Goal: Task Accomplishment & Management: Use online tool/utility

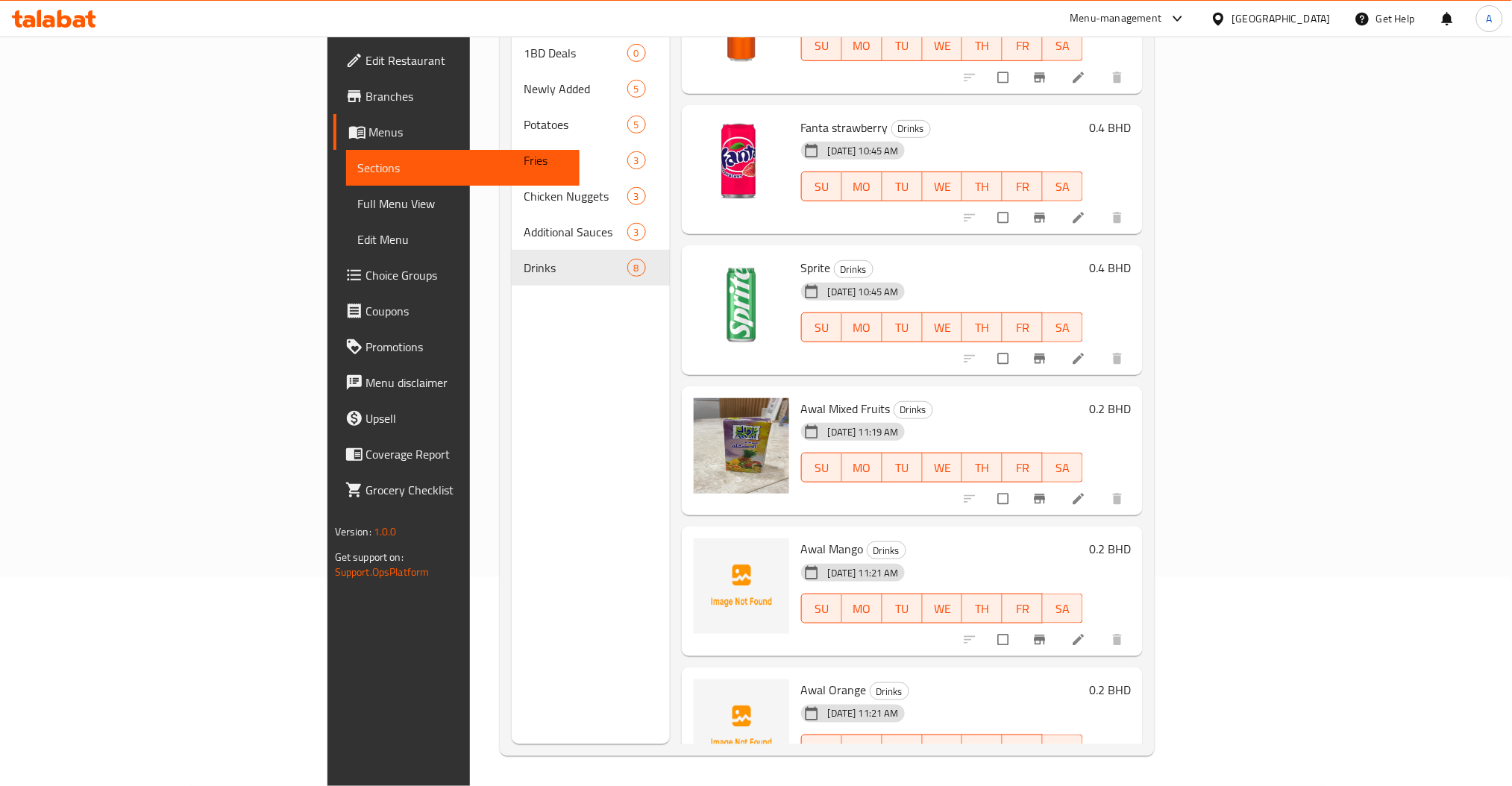
scroll to position [375, 0]
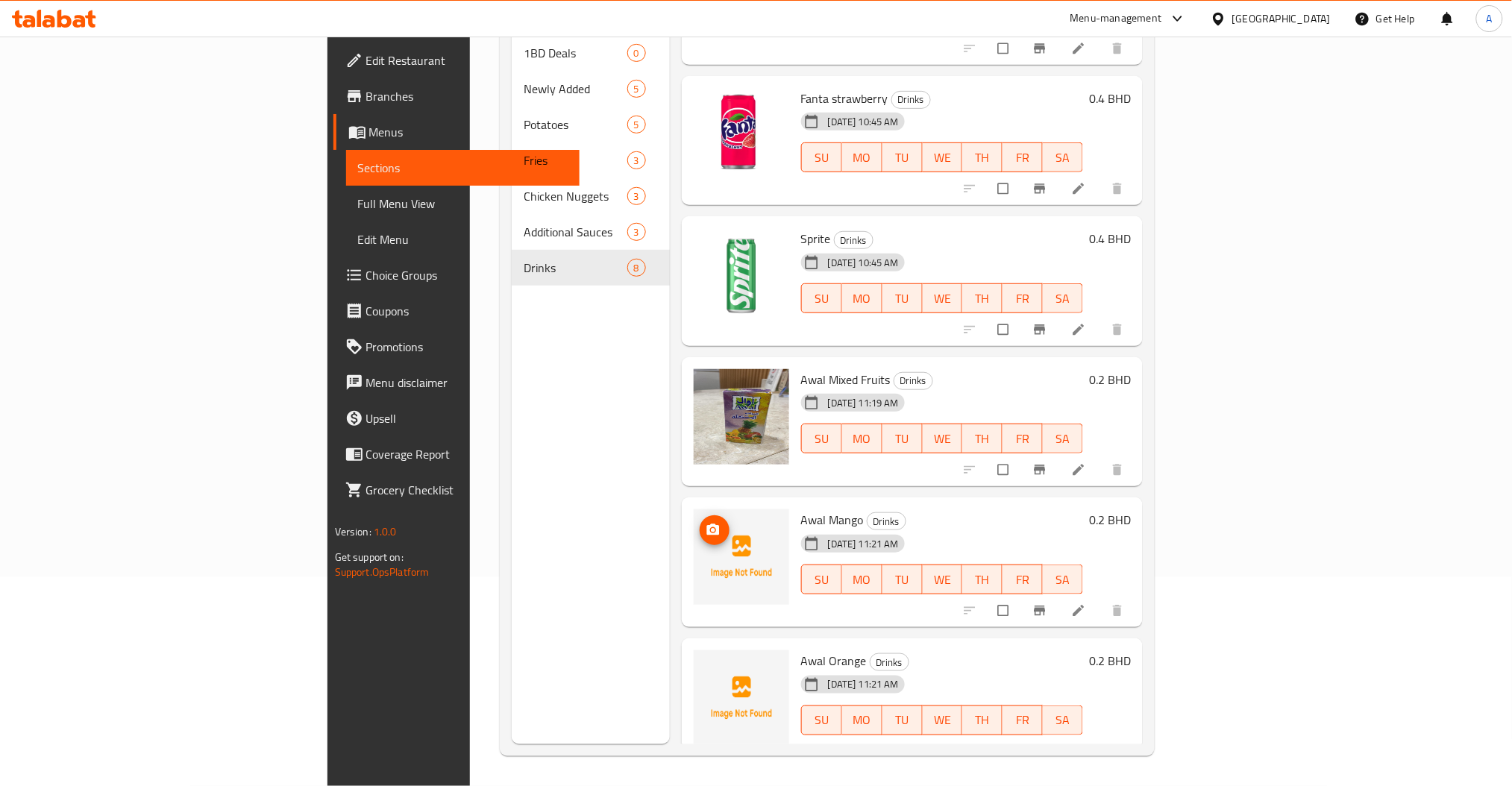
click at [706, 523] on icon "upload picture" at bounding box center [714, 530] width 15 height 15
click at [699, 657] on button "upload picture" at bounding box center [714, 670] width 30 height 30
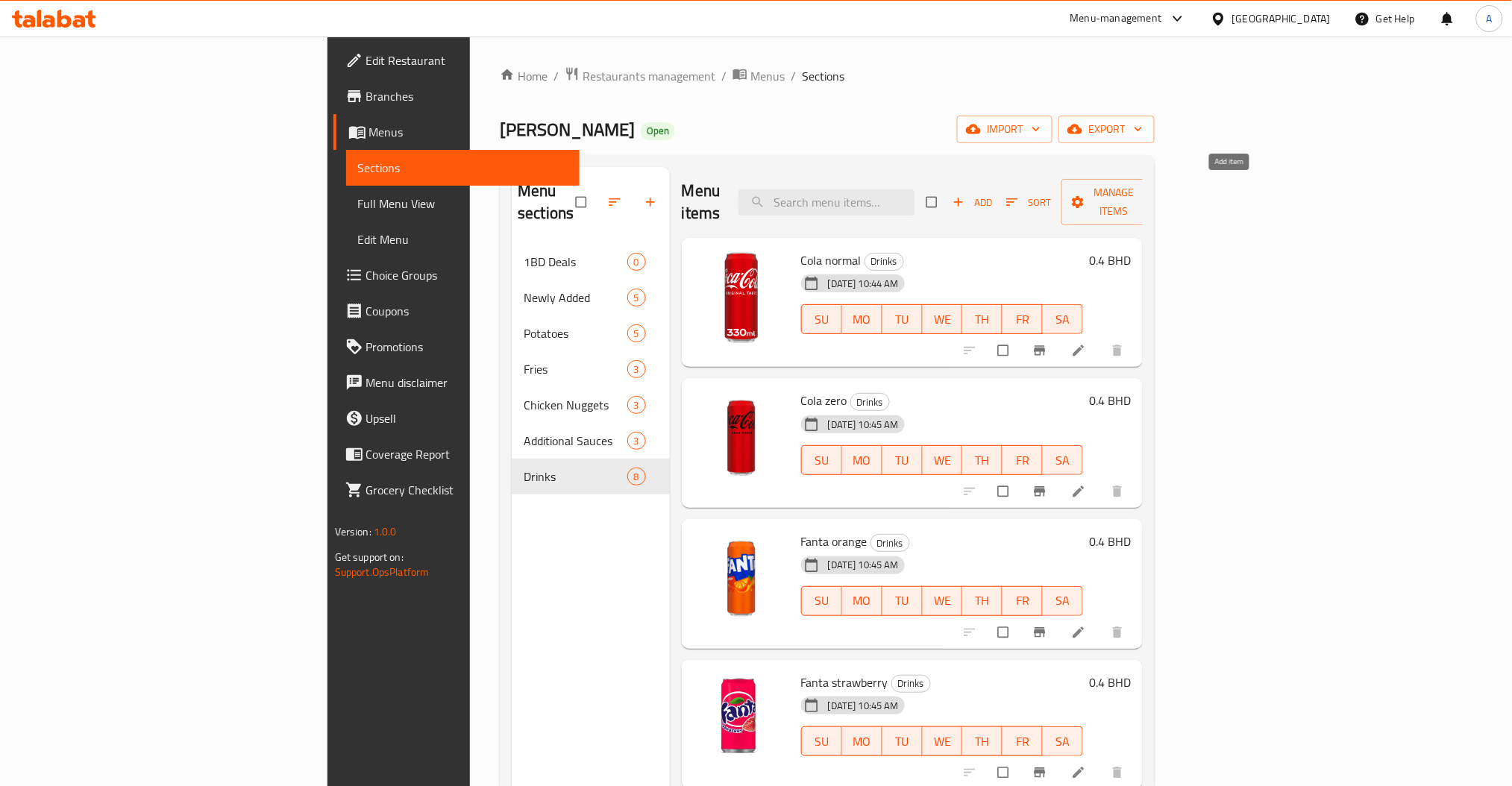
click at [997, 201] on button "Add" at bounding box center [973, 202] width 48 height 23
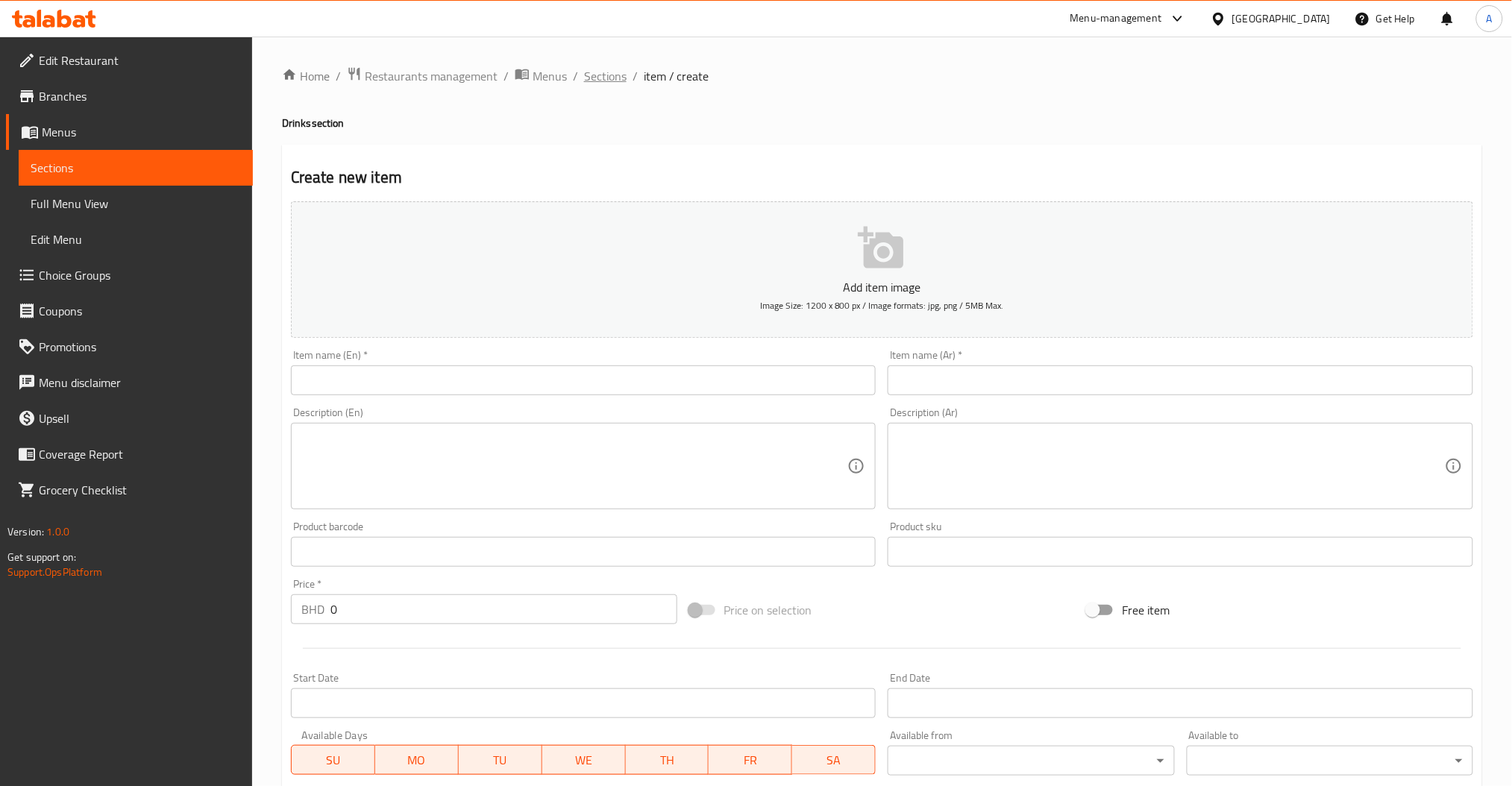
click at [611, 71] on span "Sections" at bounding box center [606, 75] width 42 height 18
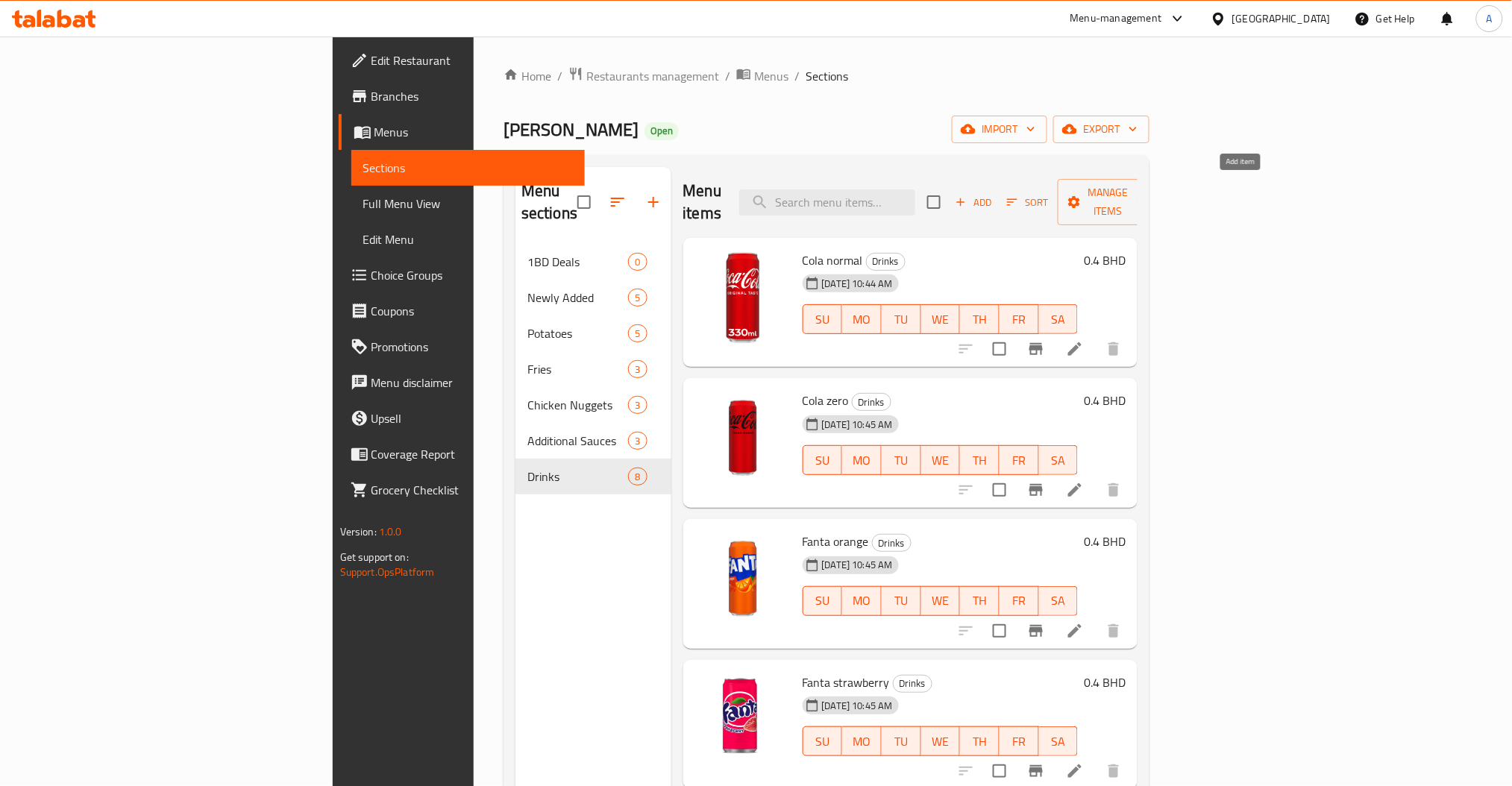
click at [994, 194] on span "Add" at bounding box center [974, 203] width 41 height 17
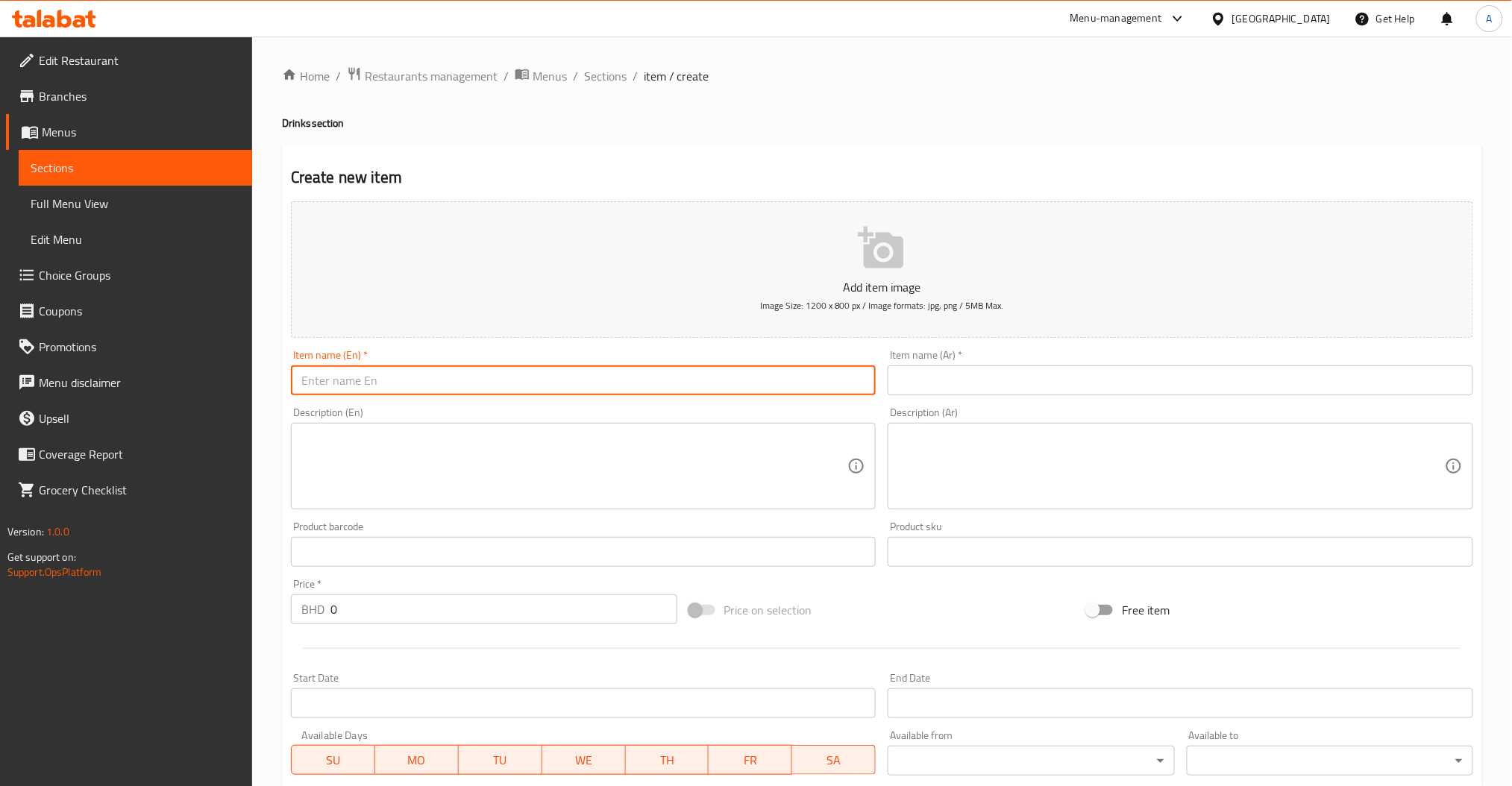
click at [566, 377] on input "text" at bounding box center [583, 380] width 585 height 30
type input "a"
type input "Awal Pineapple"
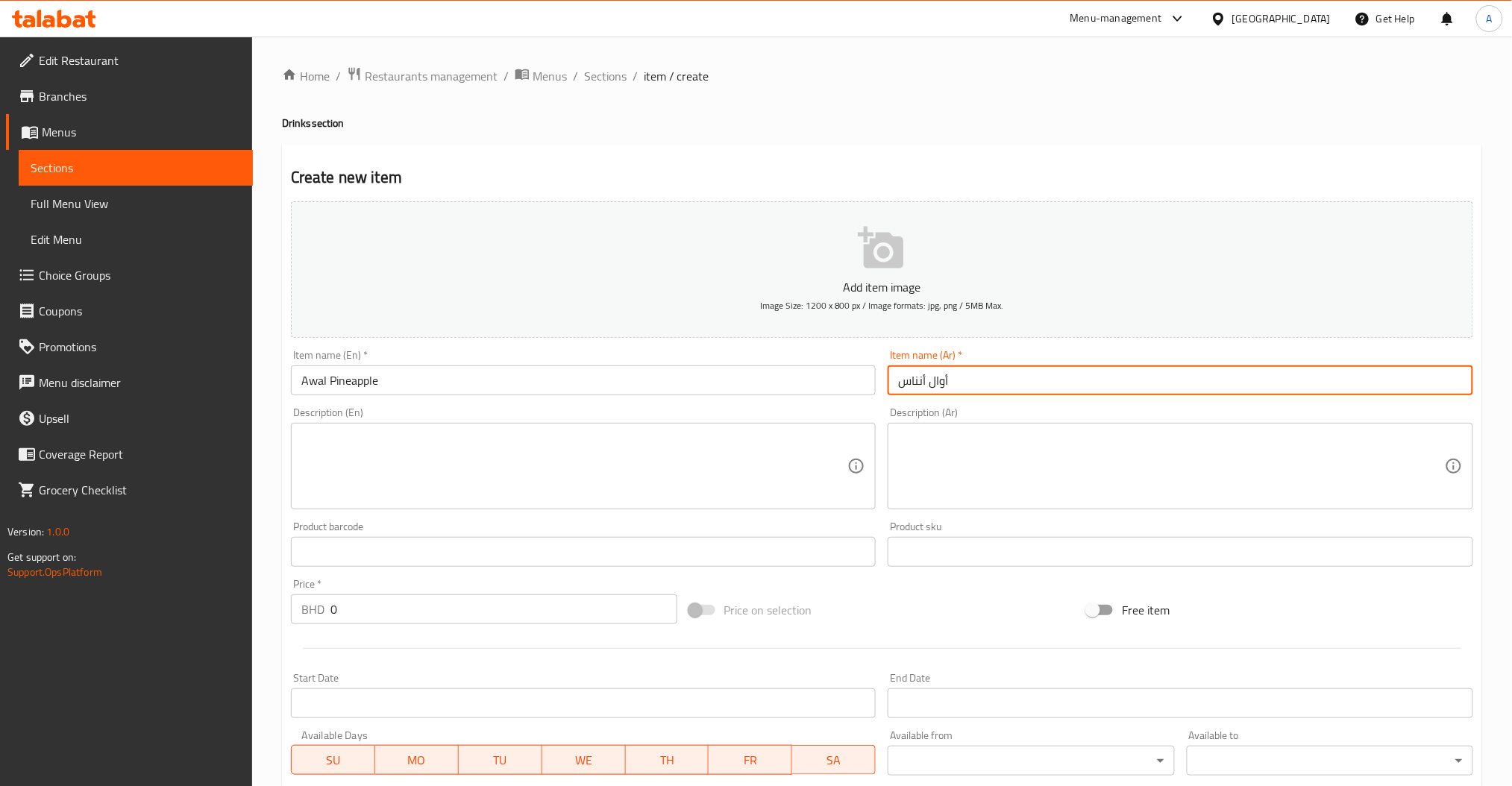
type input "أوال أنناس"
click at [498, 601] on input "0" at bounding box center [503, 609] width 347 height 30
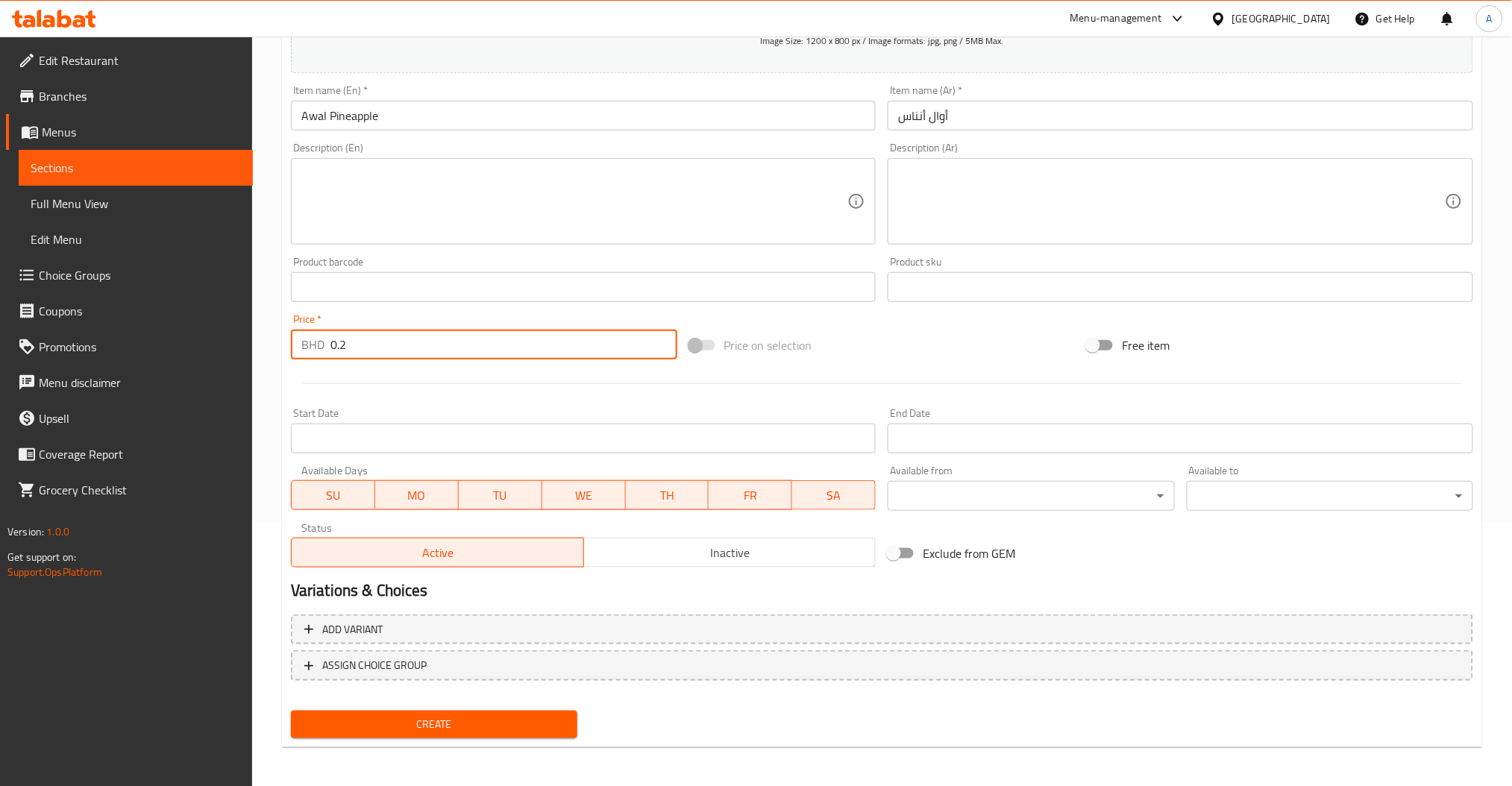
type input "0.2"
click at [521, 731] on button "Create" at bounding box center [433, 724] width 286 height 28
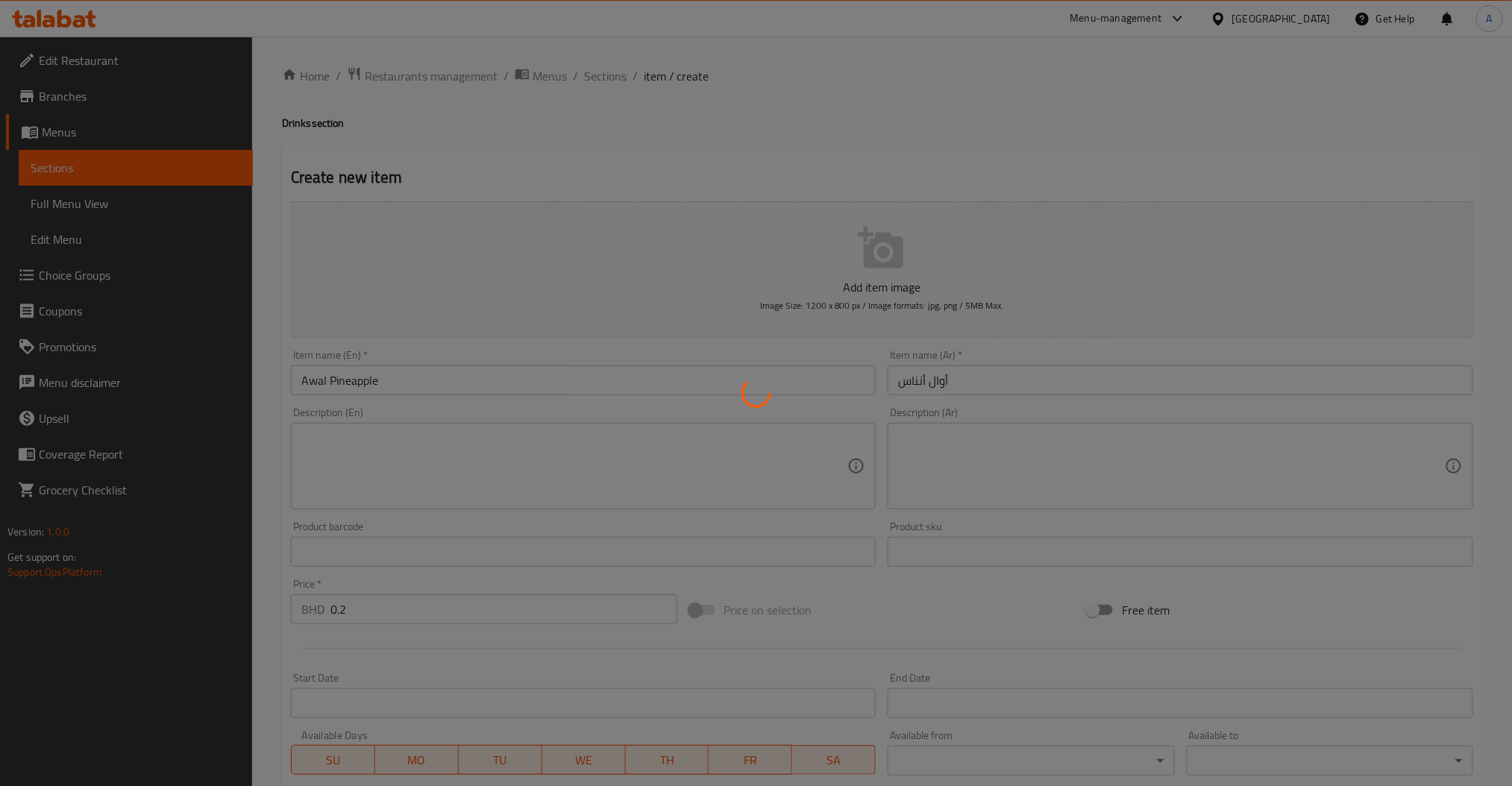
type input "0"
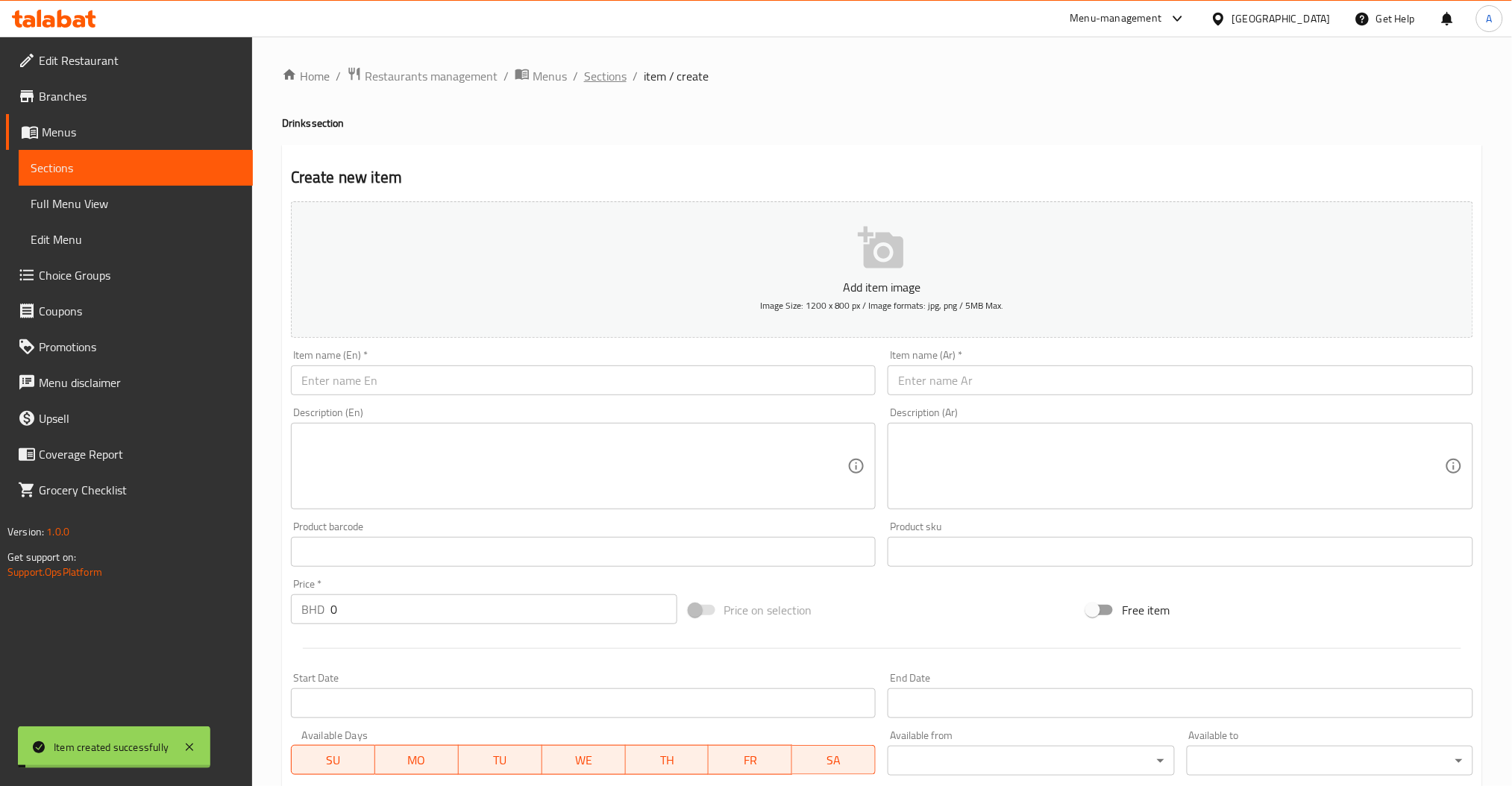
click at [623, 79] on span "Sections" at bounding box center [606, 75] width 42 height 18
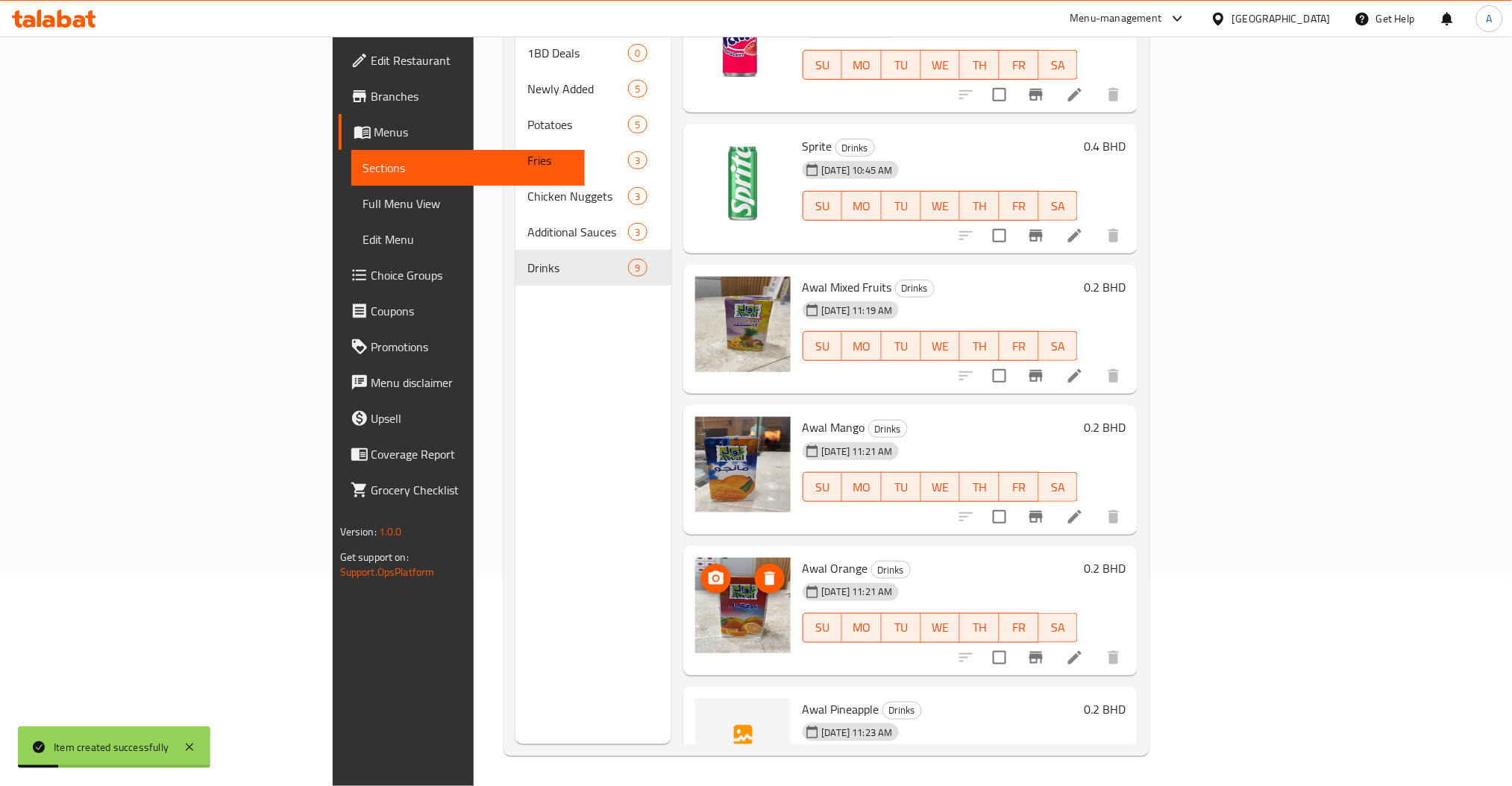
scroll to position [516, 0]
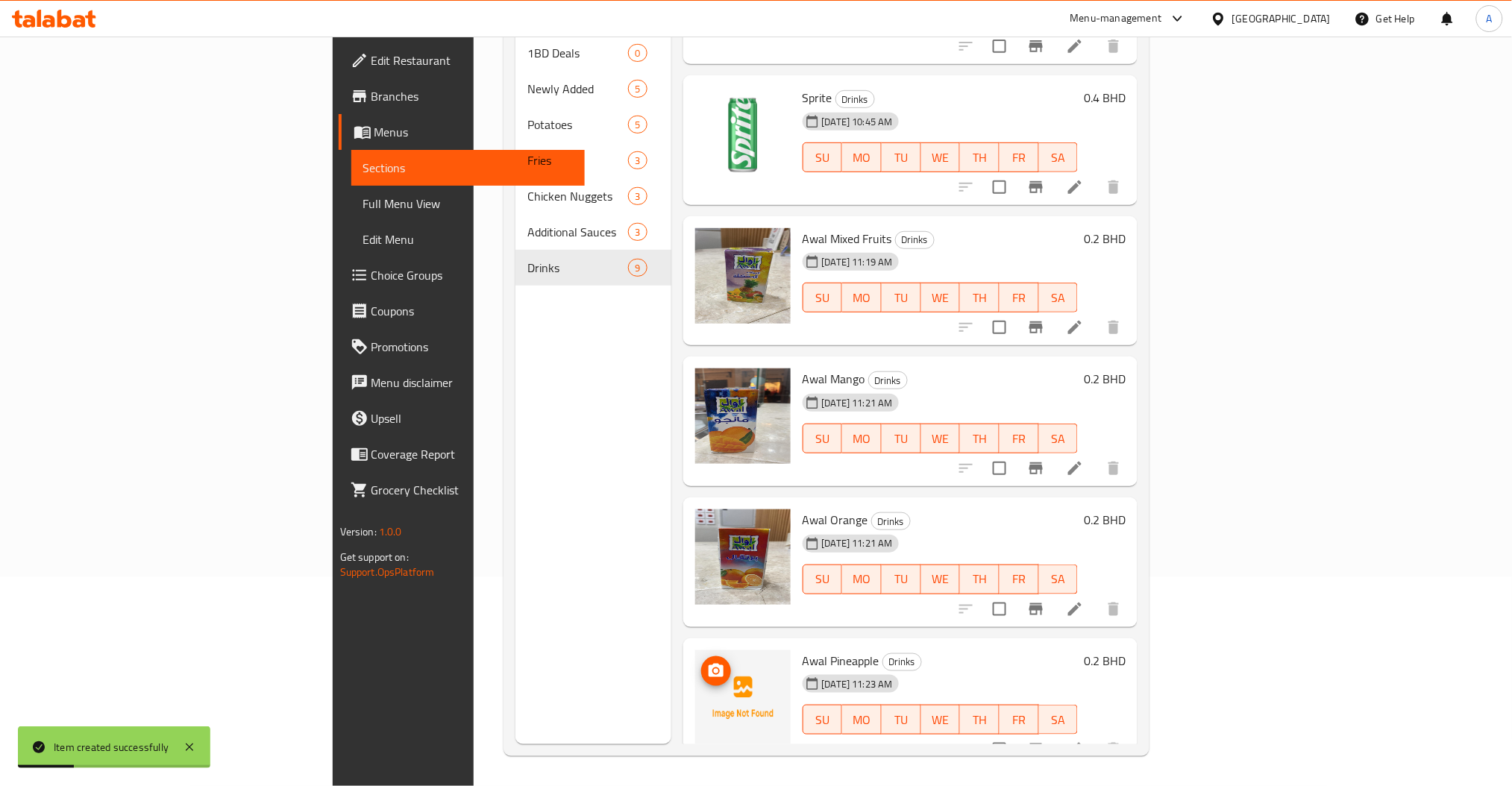
click at [707, 662] on icon "upload picture" at bounding box center [715, 670] width 18 height 18
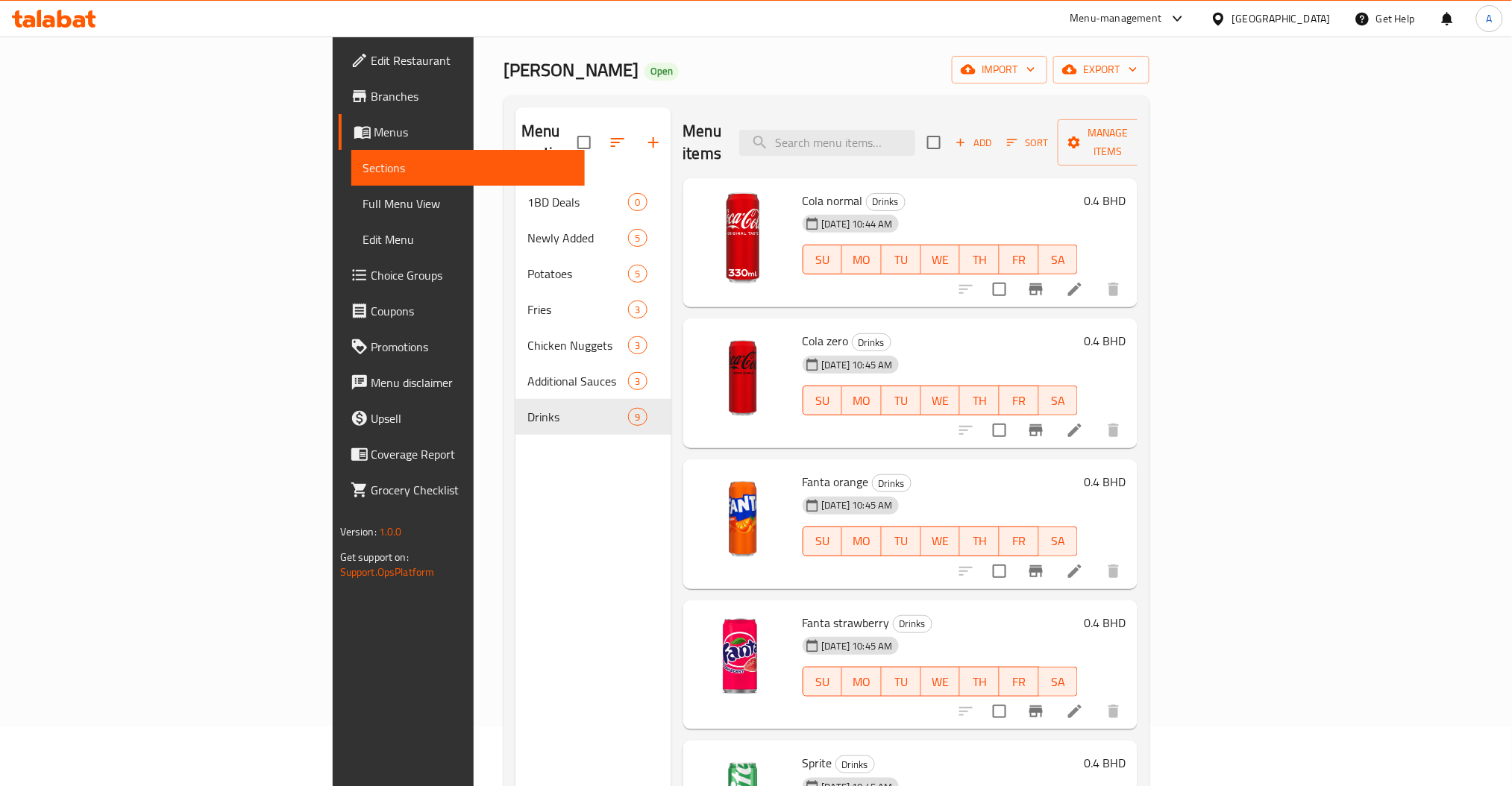
scroll to position [0, 0]
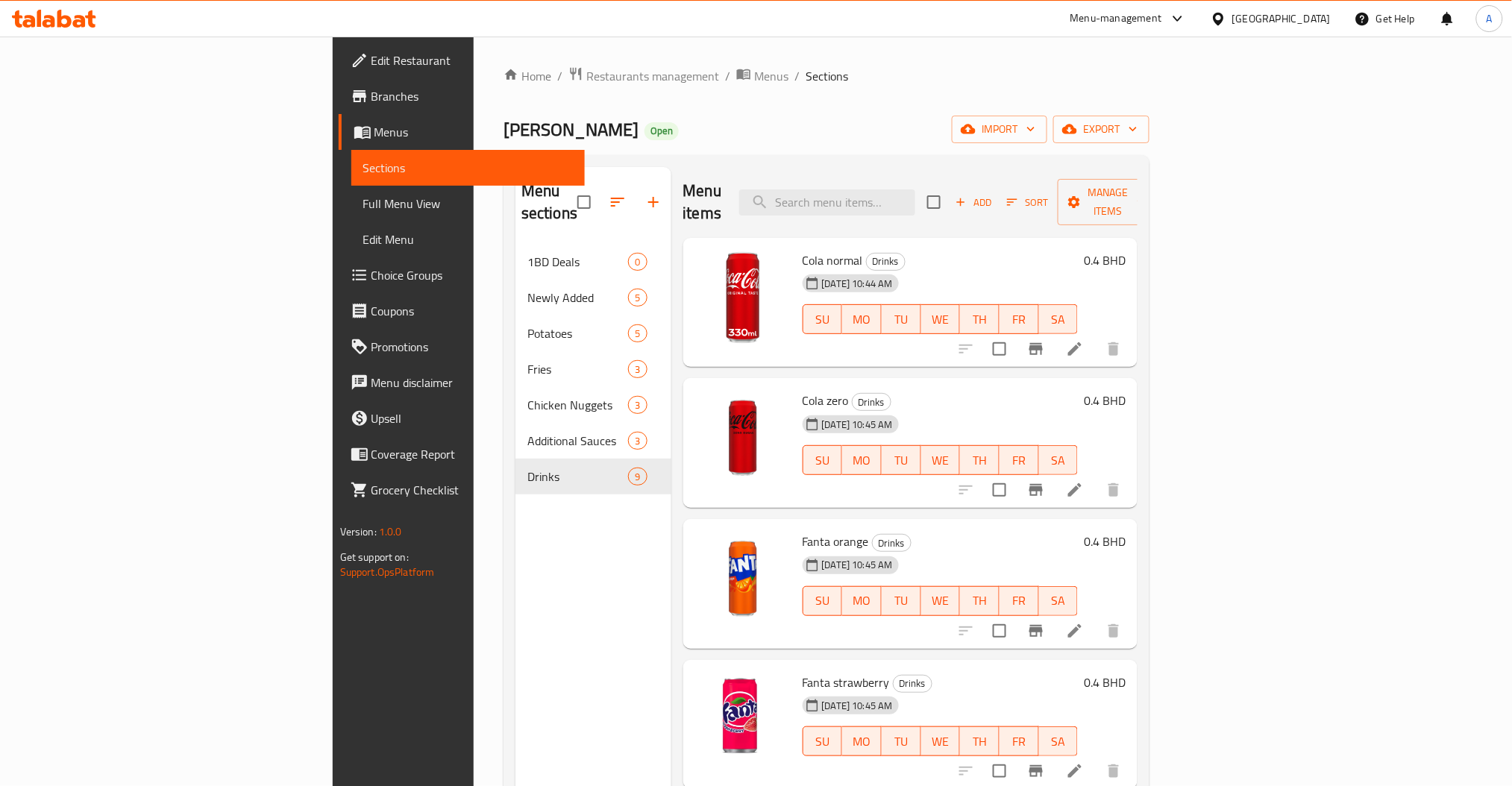
click at [968, 195] on icon "button" at bounding box center [961, 202] width 14 height 14
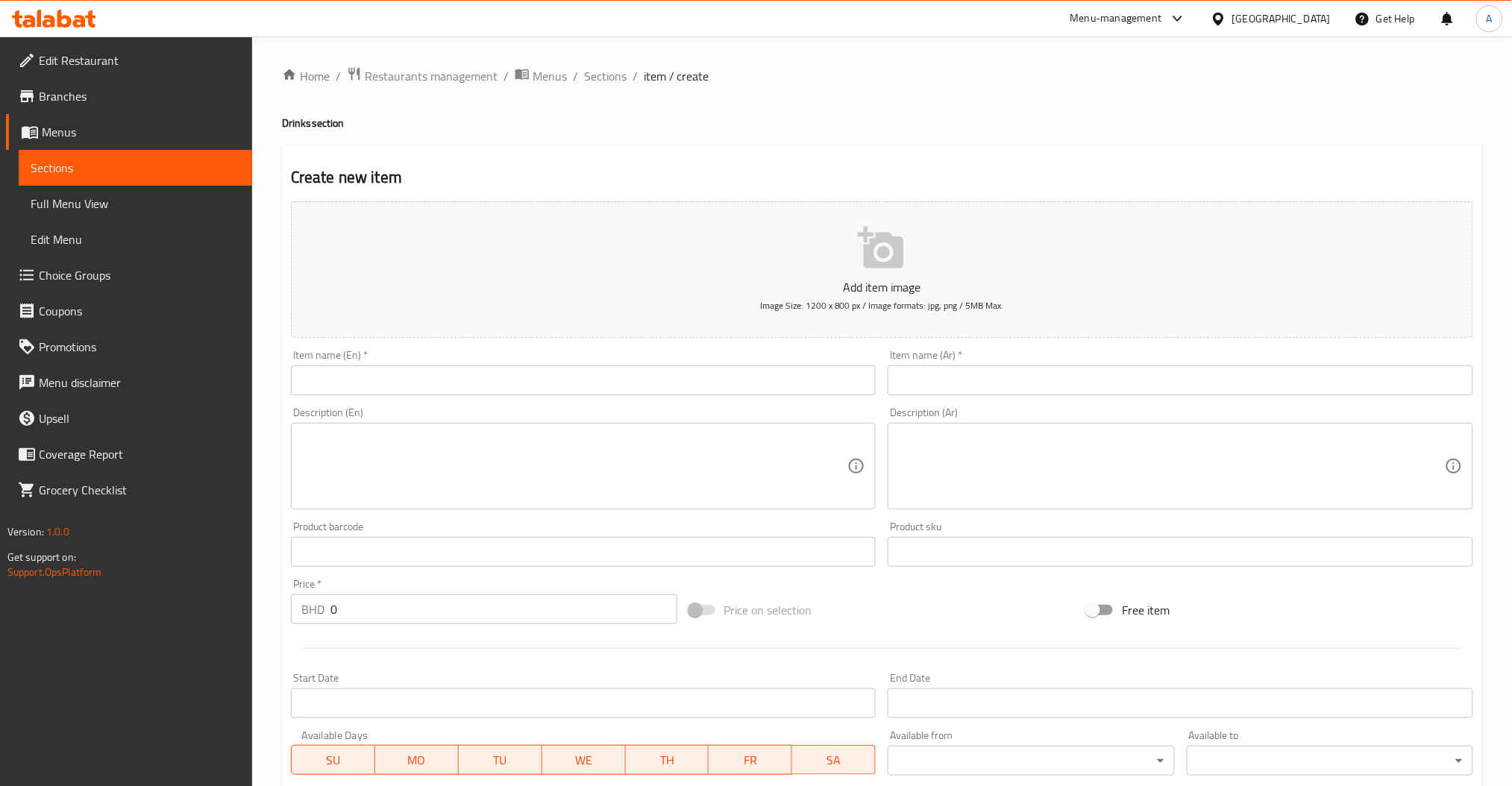
click at [526, 389] on input "text" at bounding box center [583, 380] width 585 height 30
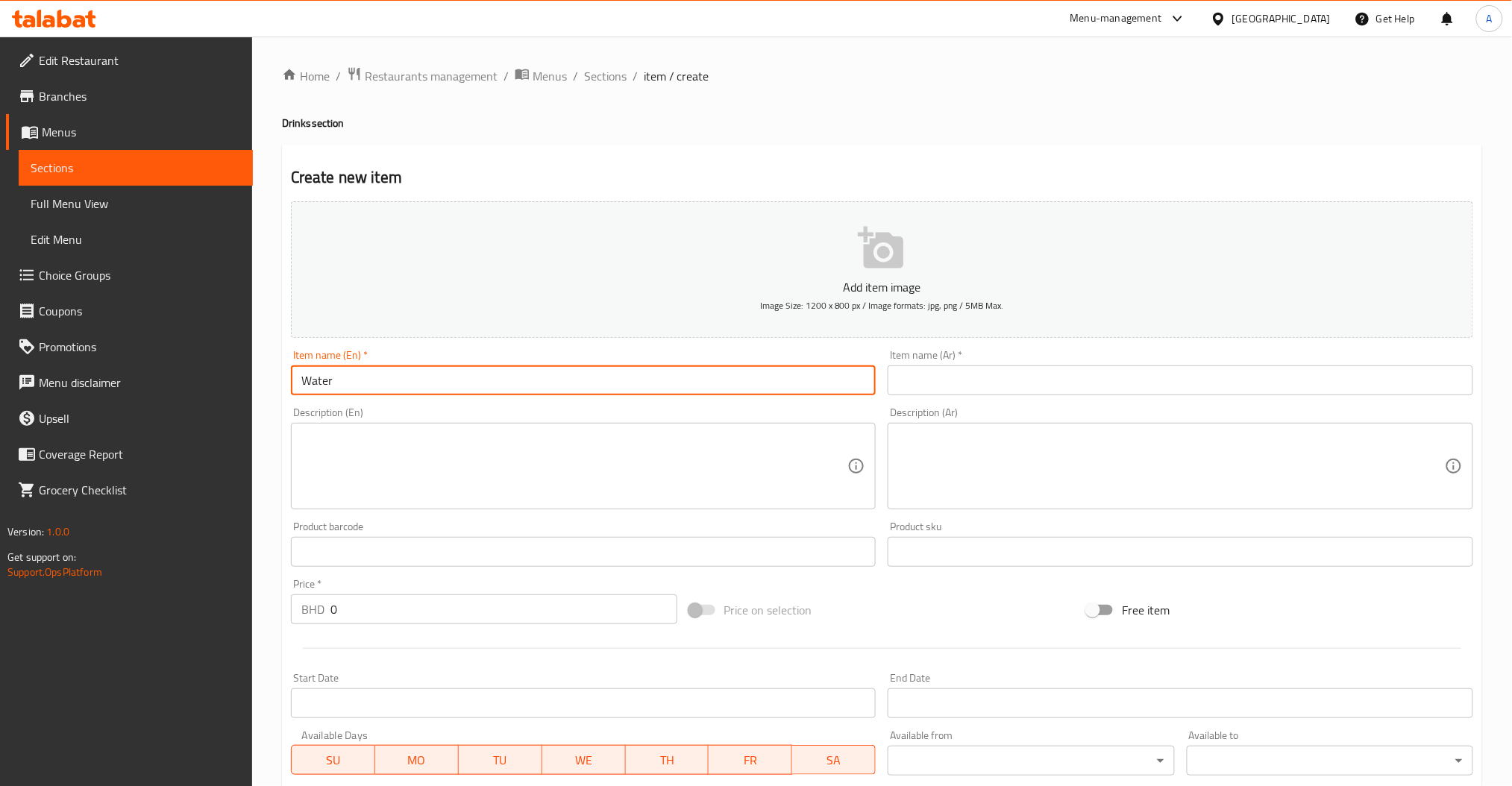
type input "Water"
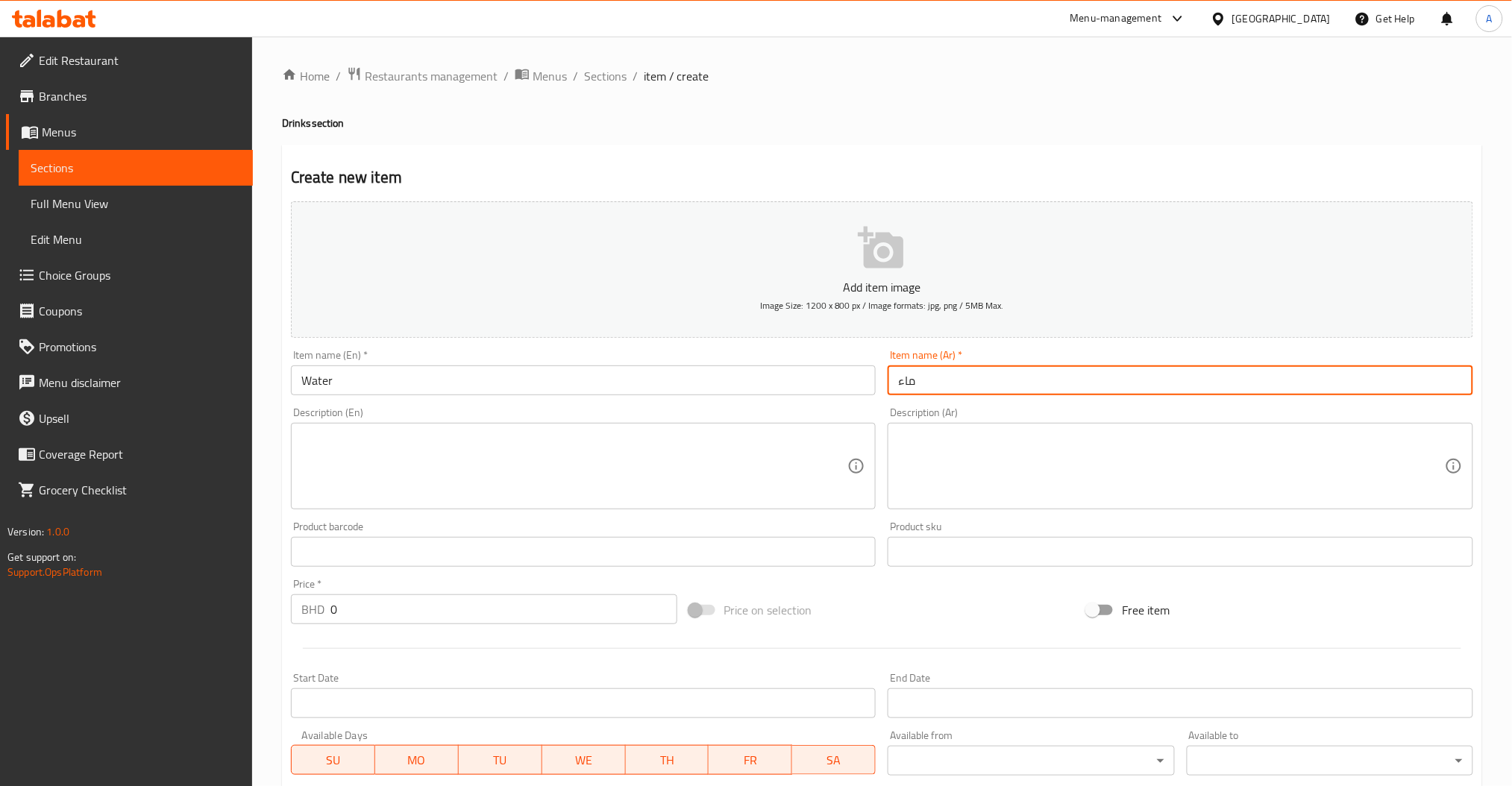
type input "ماء"
click at [378, 628] on div "Price   * BHD 0 Price *" at bounding box center [484, 601] width 399 height 57
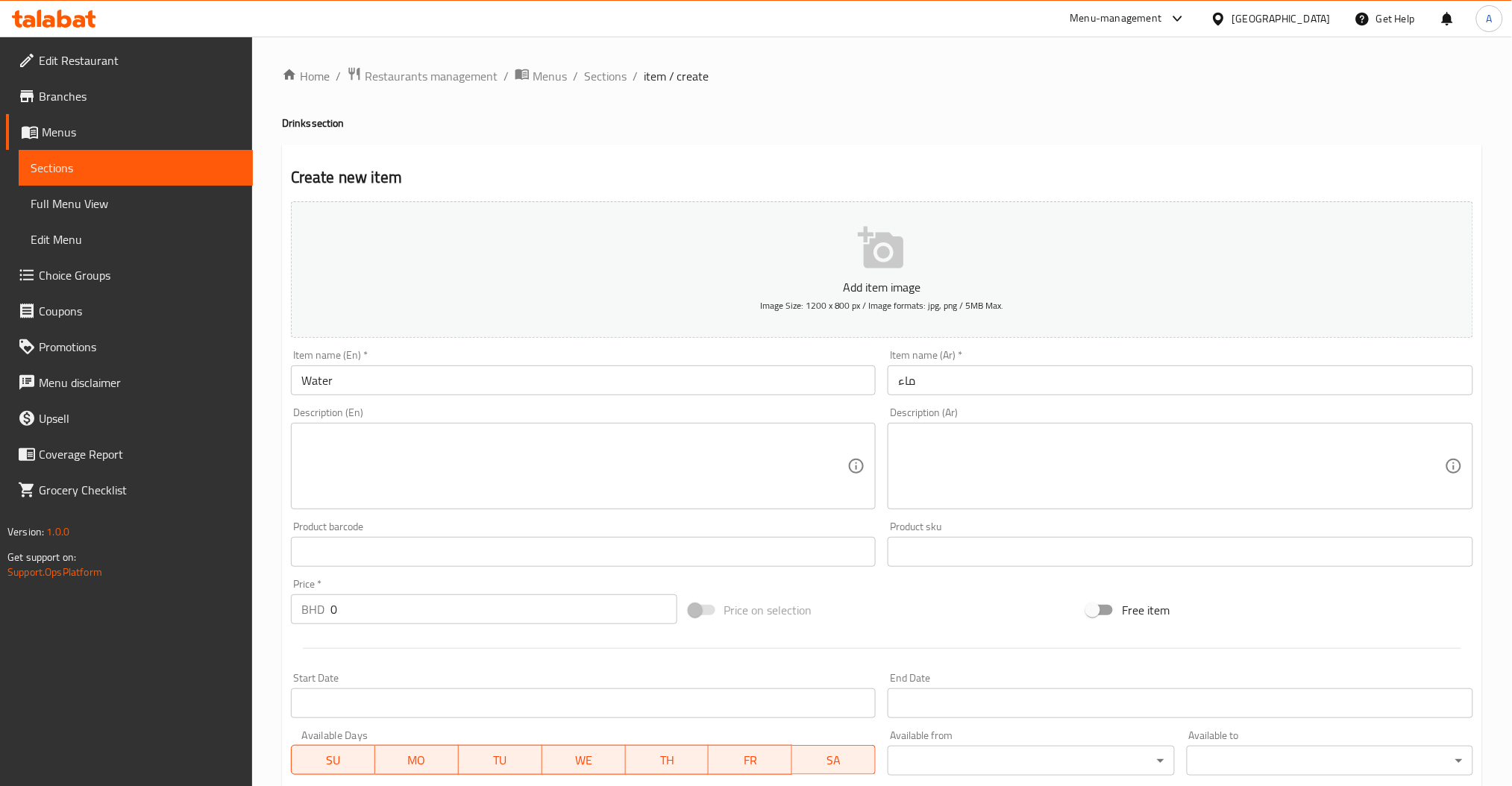
click at [378, 623] on input "0" at bounding box center [503, 609] width 347 height 30
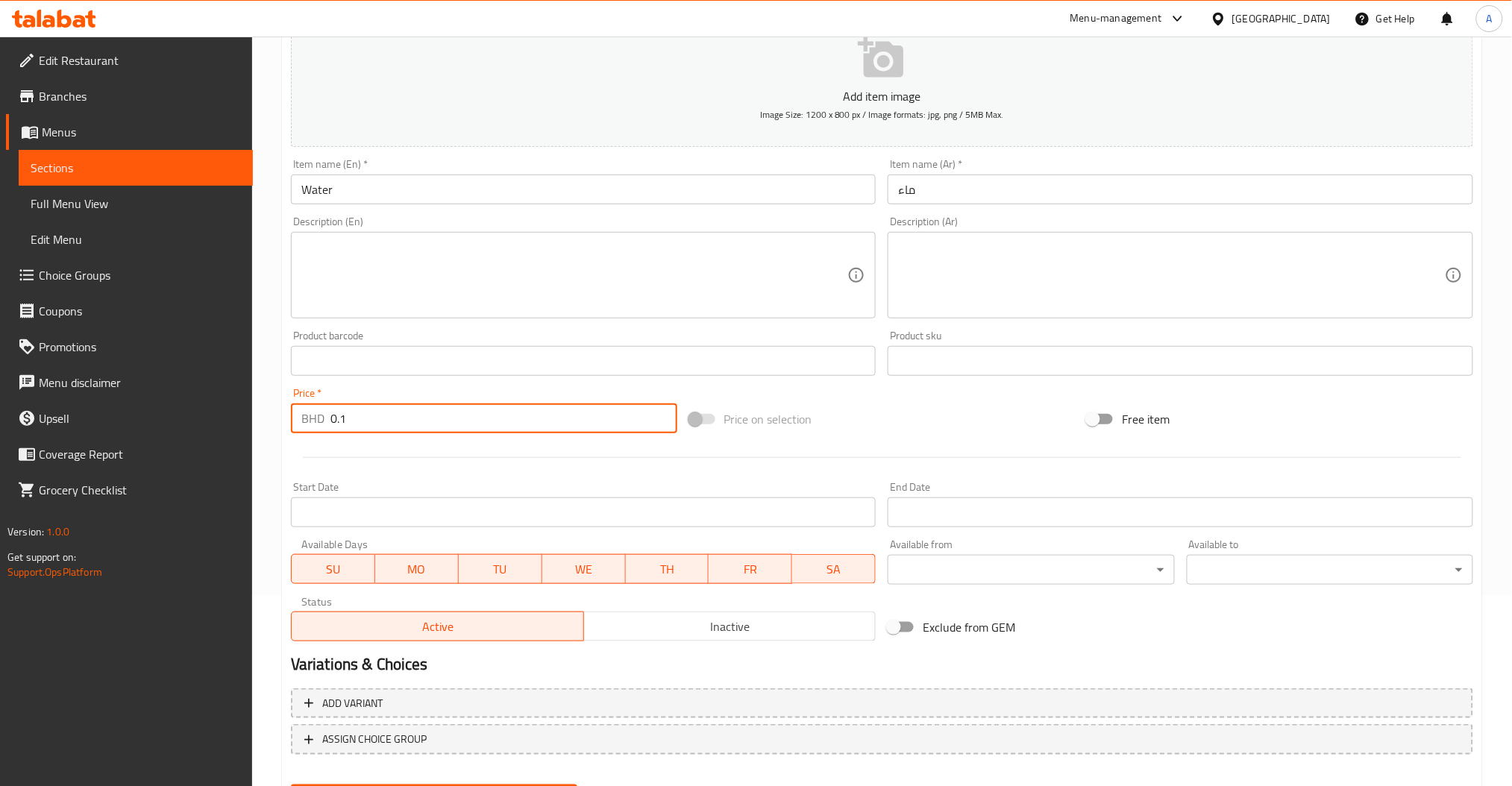
scroll to position [265, 0]
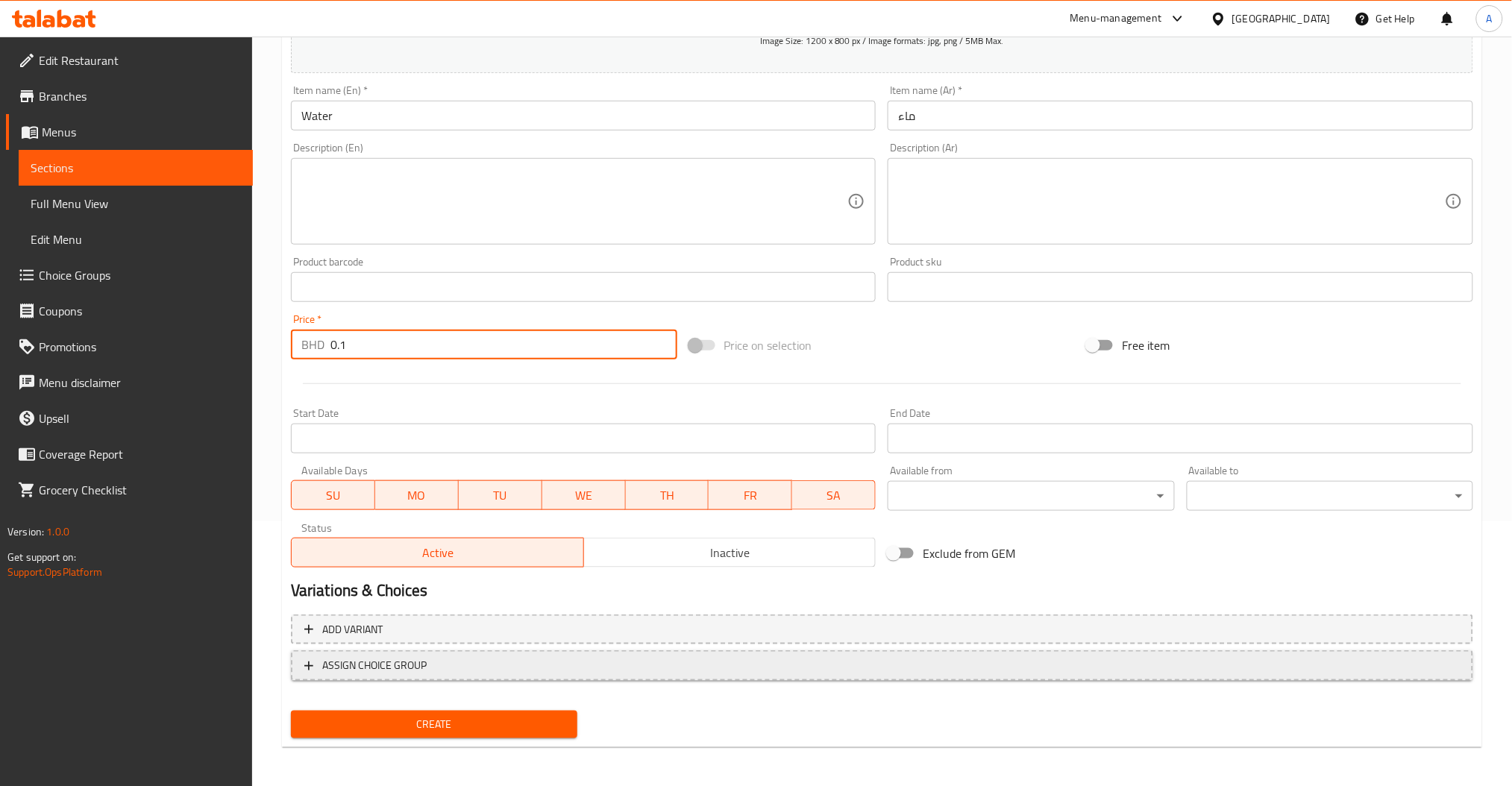
type input "0.1"
click at [425, 661] on span "ASSIGN CHOICE GROUP" at bounding box center [375, 665] width 105 height 19
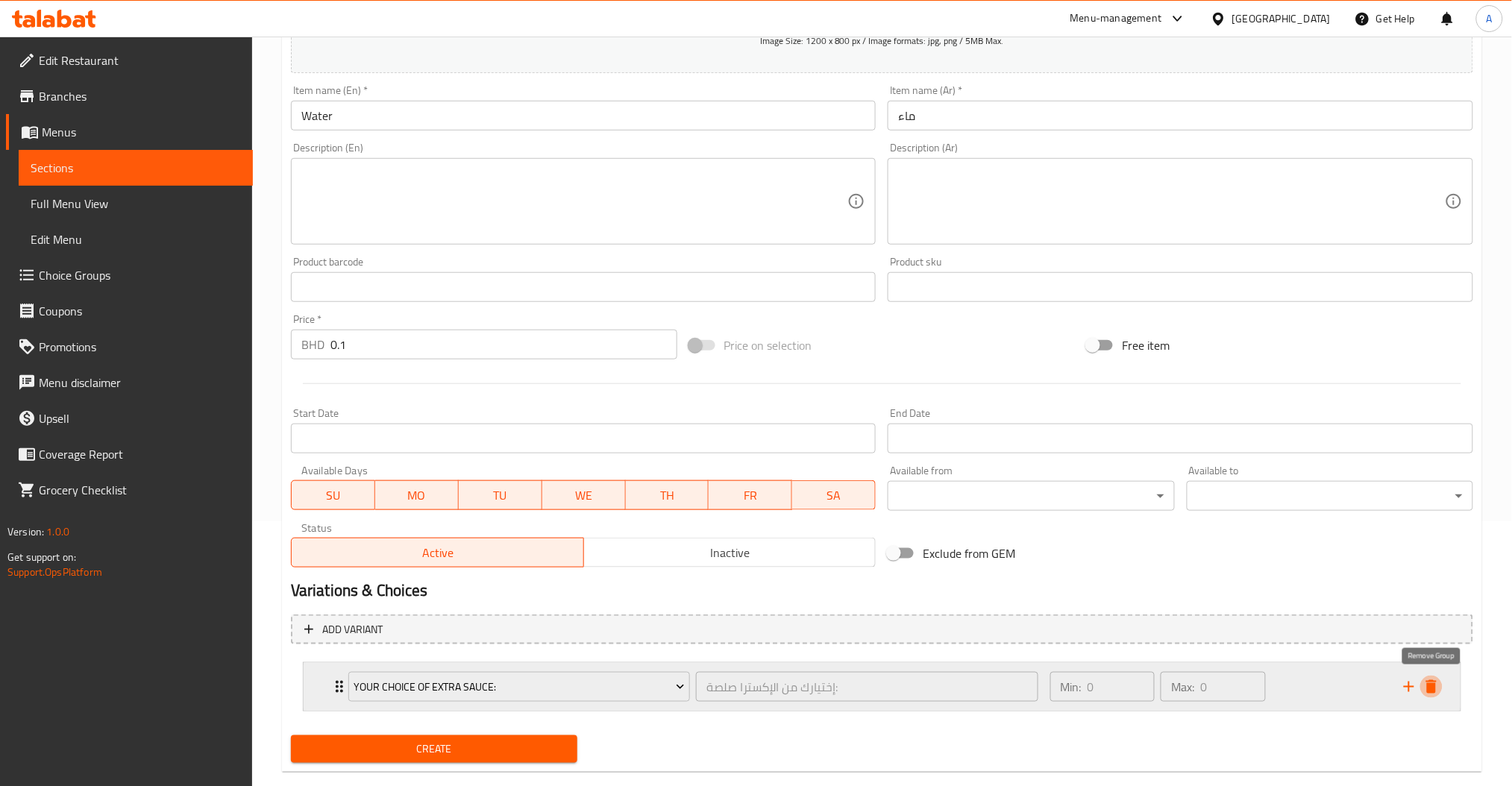
click at [1438, 685] on icon "delete" at bounding box center [1431, 686] width 18 height 18
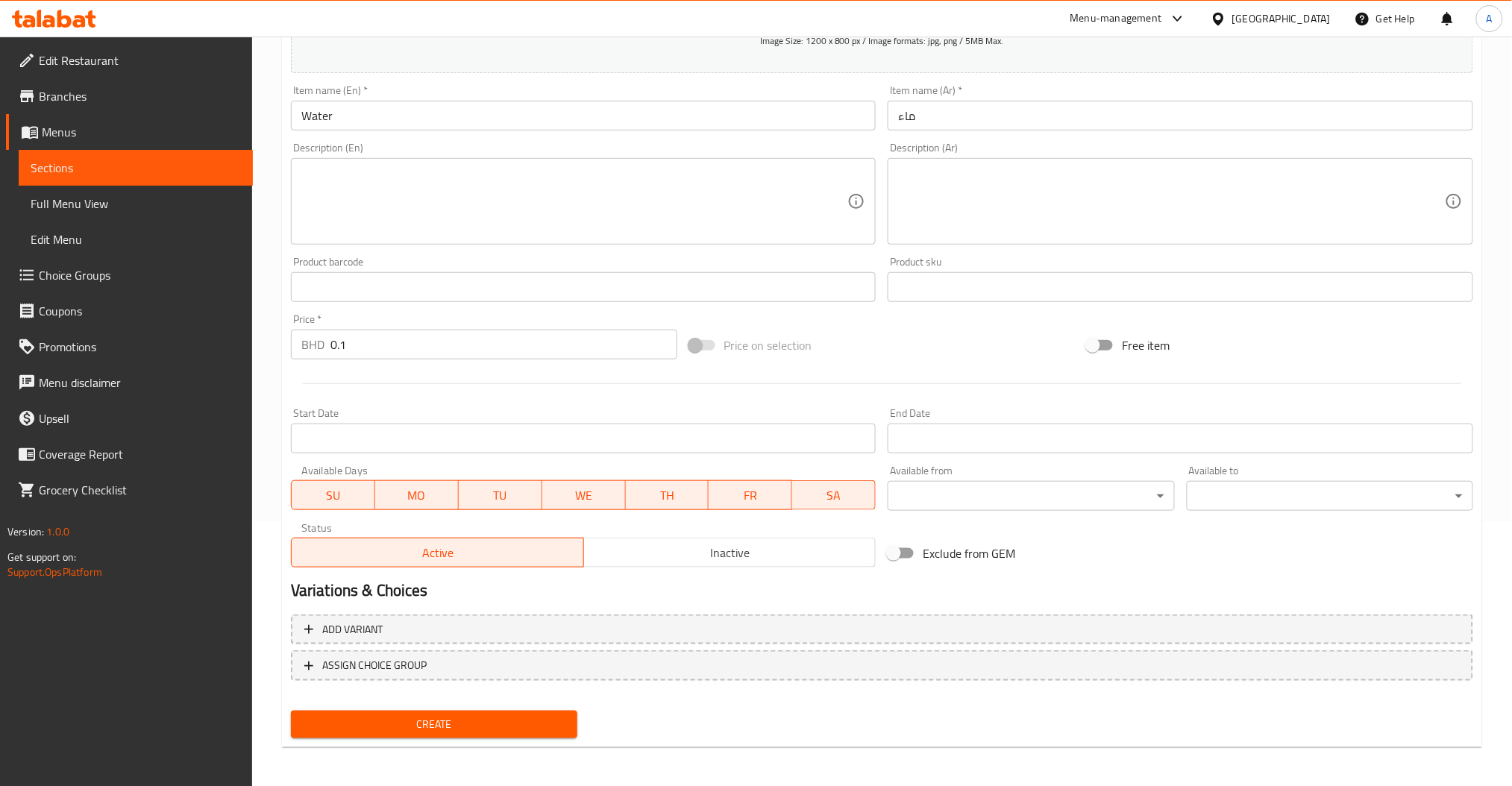
click at [500, 715] on span "Create" at bounding box center [434, 724] width 263 height 19
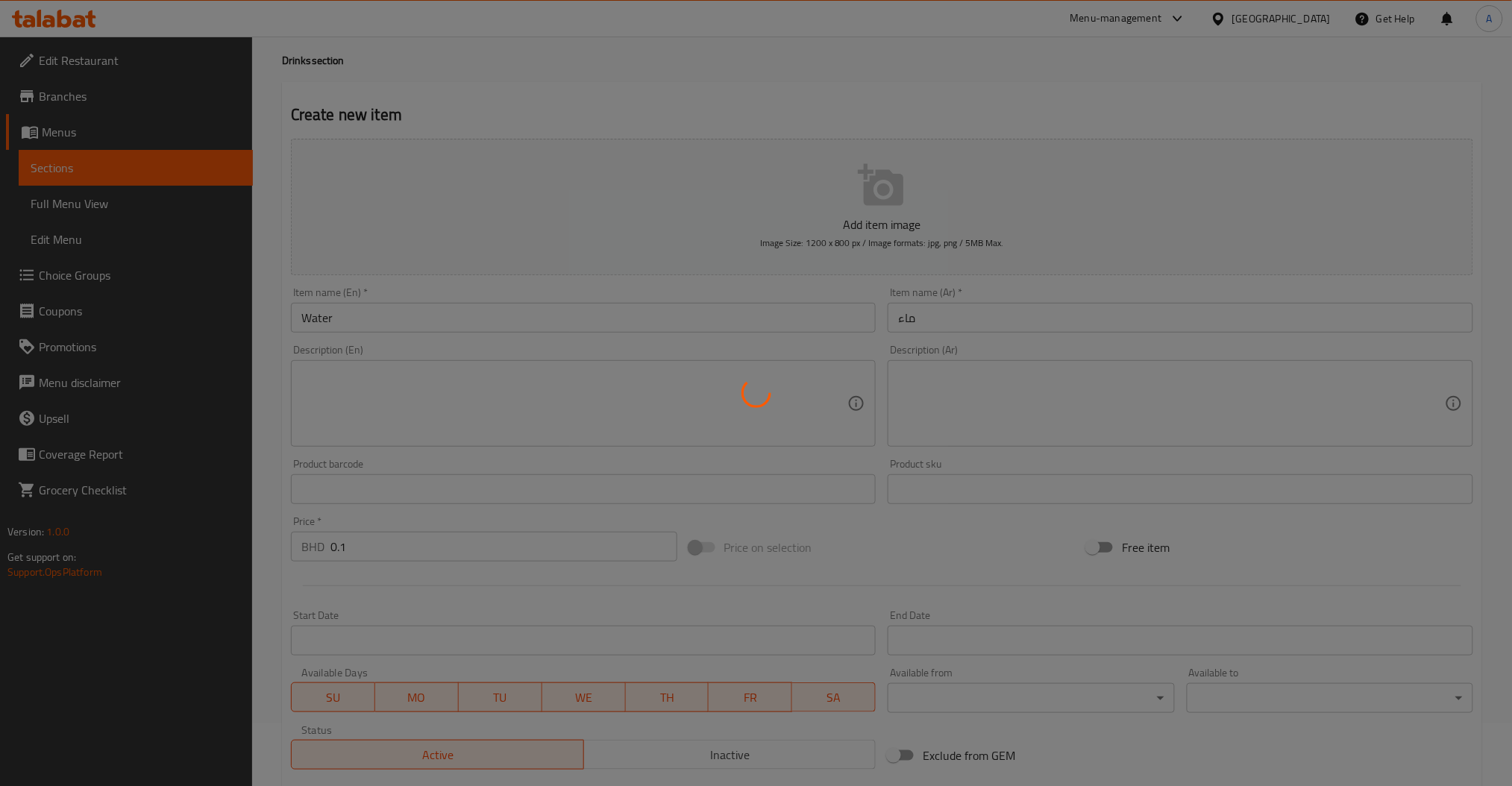
scroll to position [0, 0]
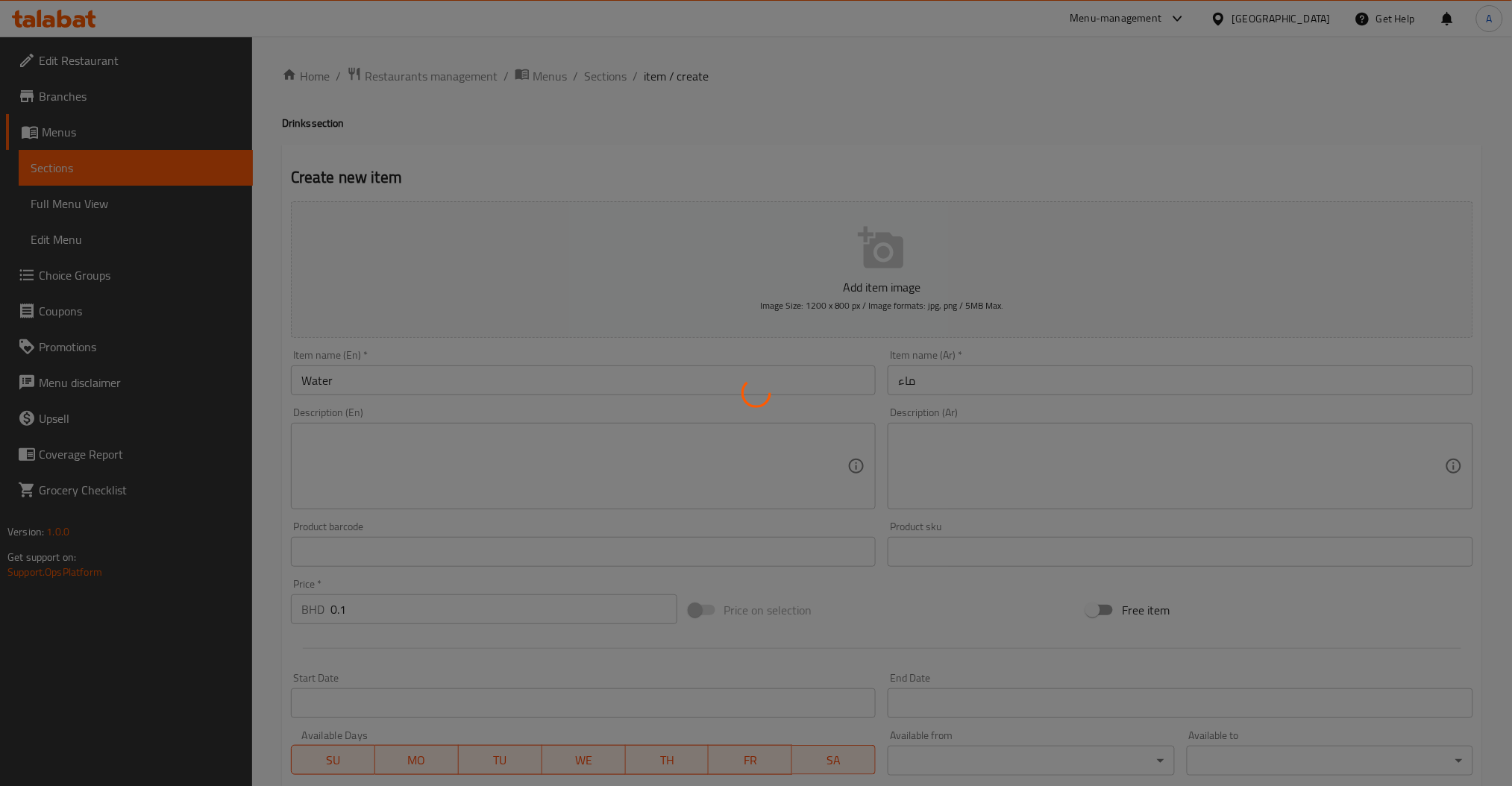
type input "0"
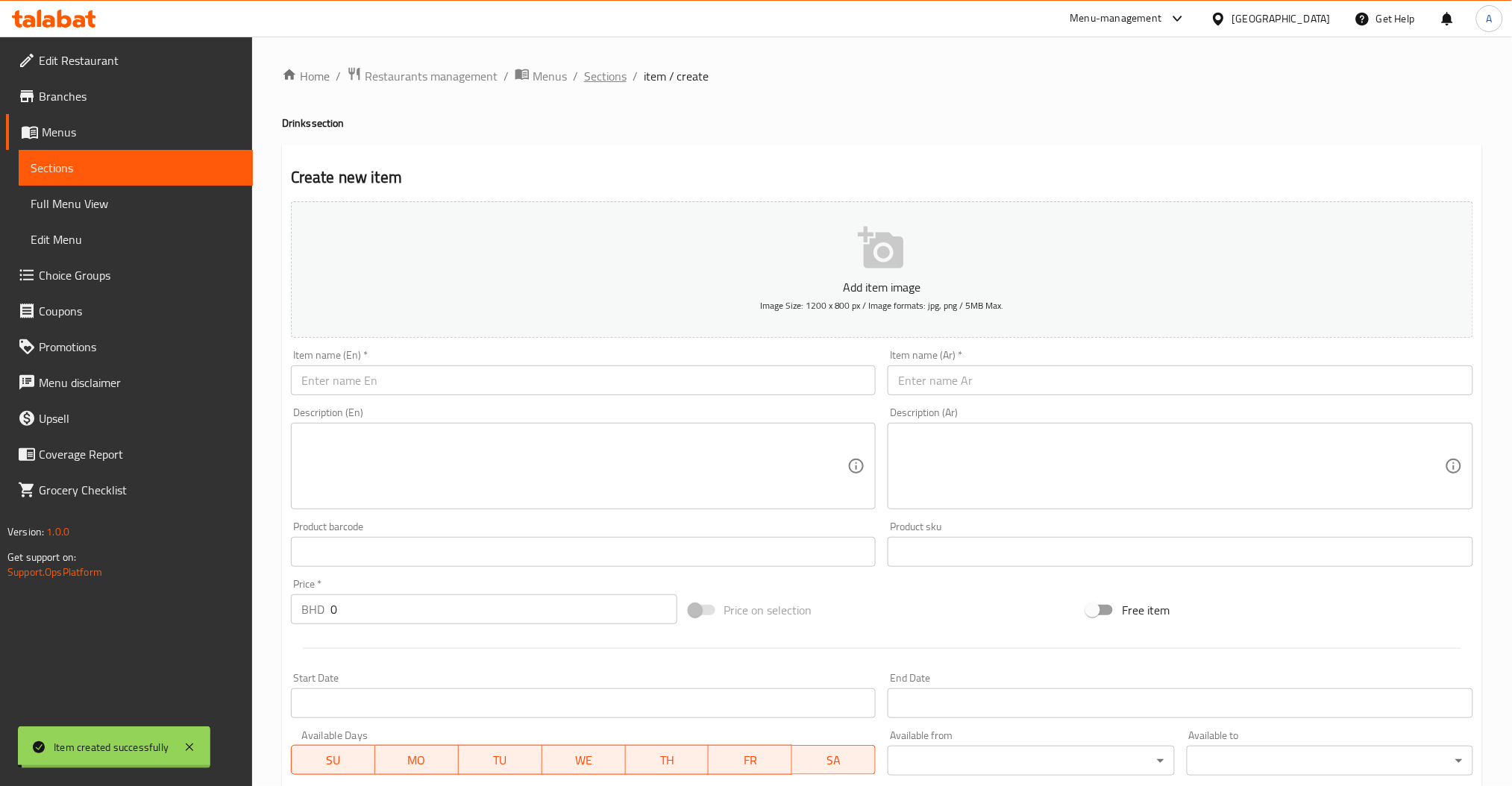
click at [611, 79] on span "Sections" at bounding box center [606, 75] width 42 height 18
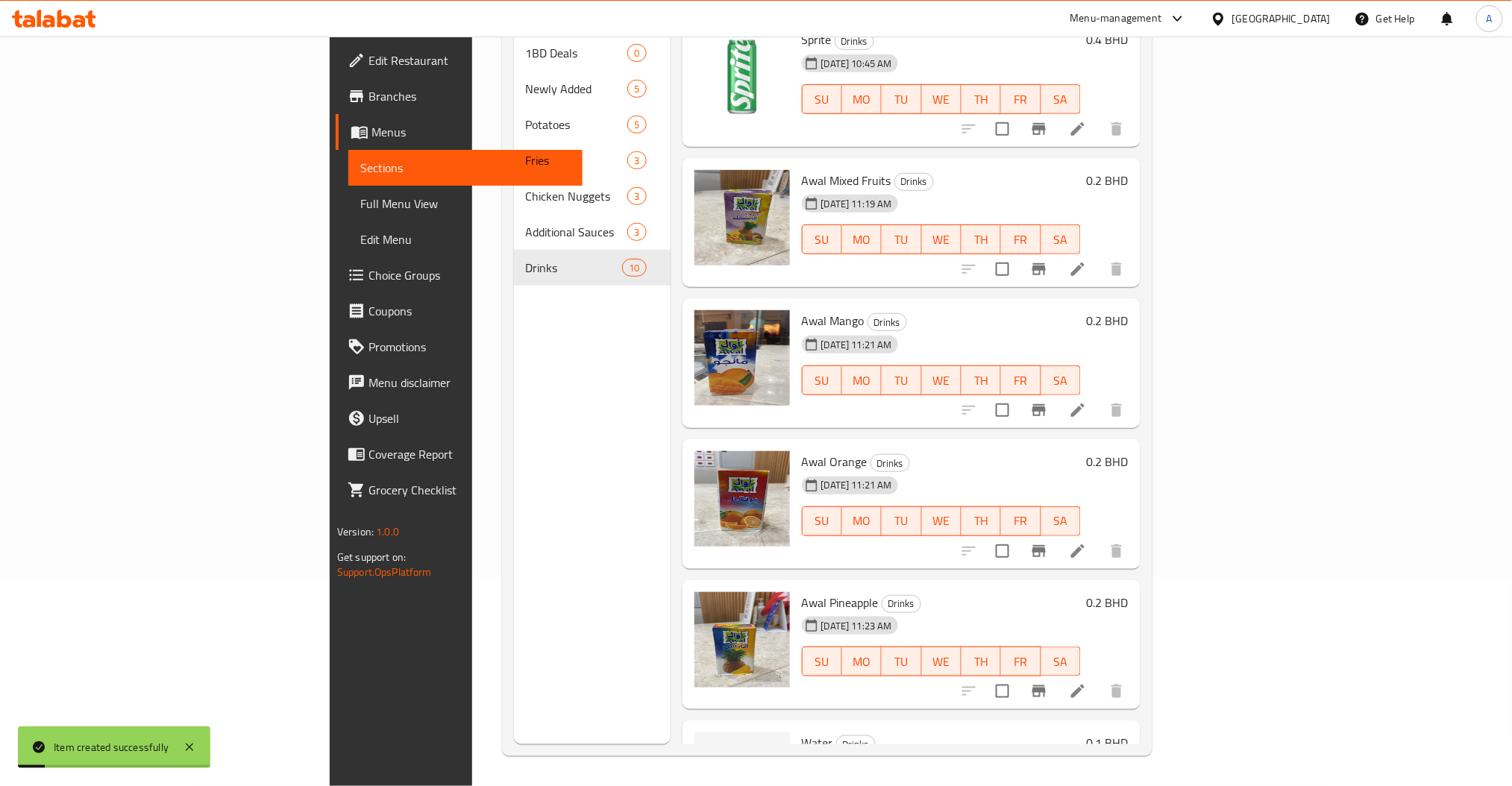
scroll to position [657, 0]
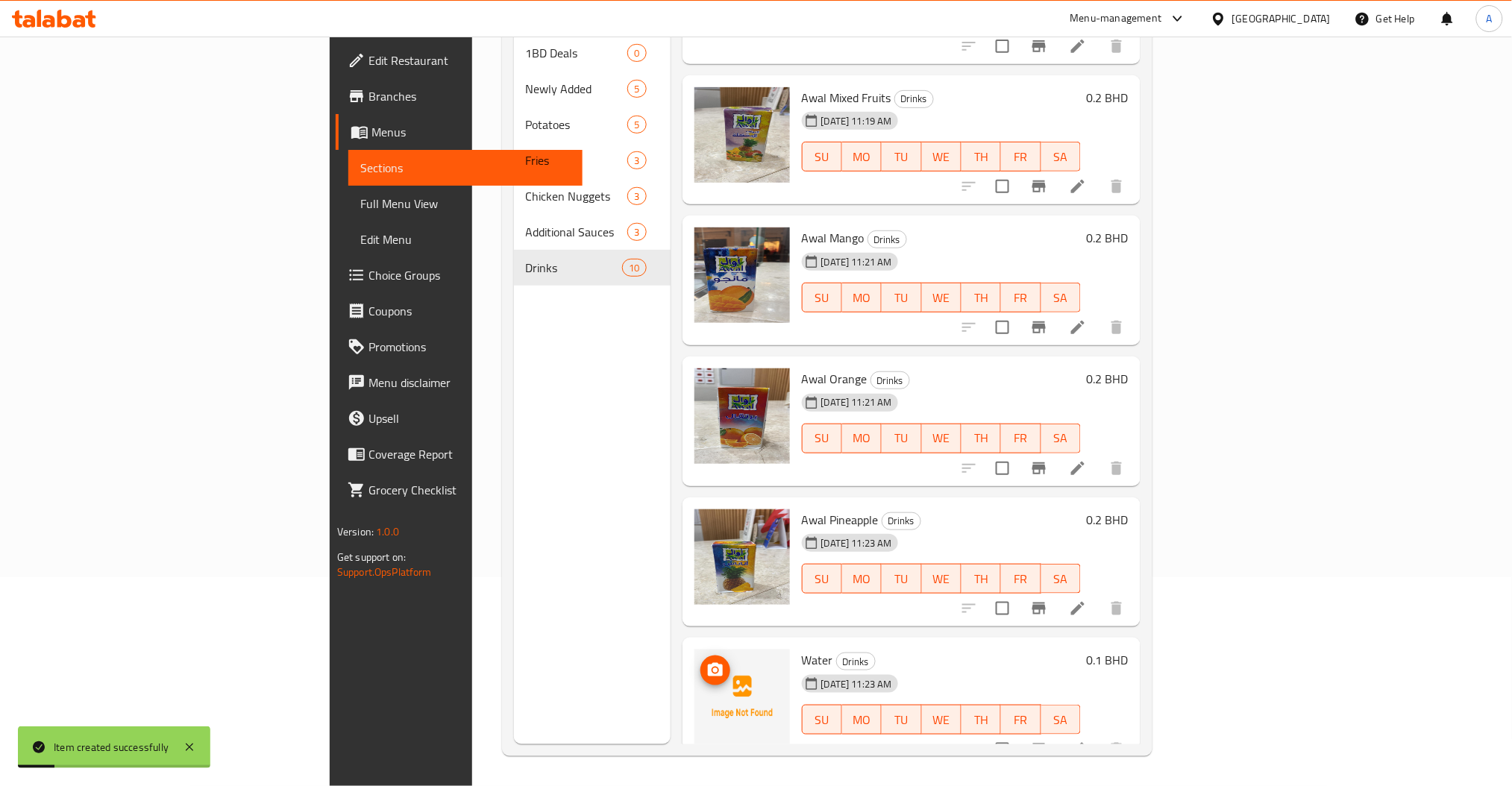
click at [708, 663] on icon "upload picture" at bounding box center [715, 669] width 15 height 14
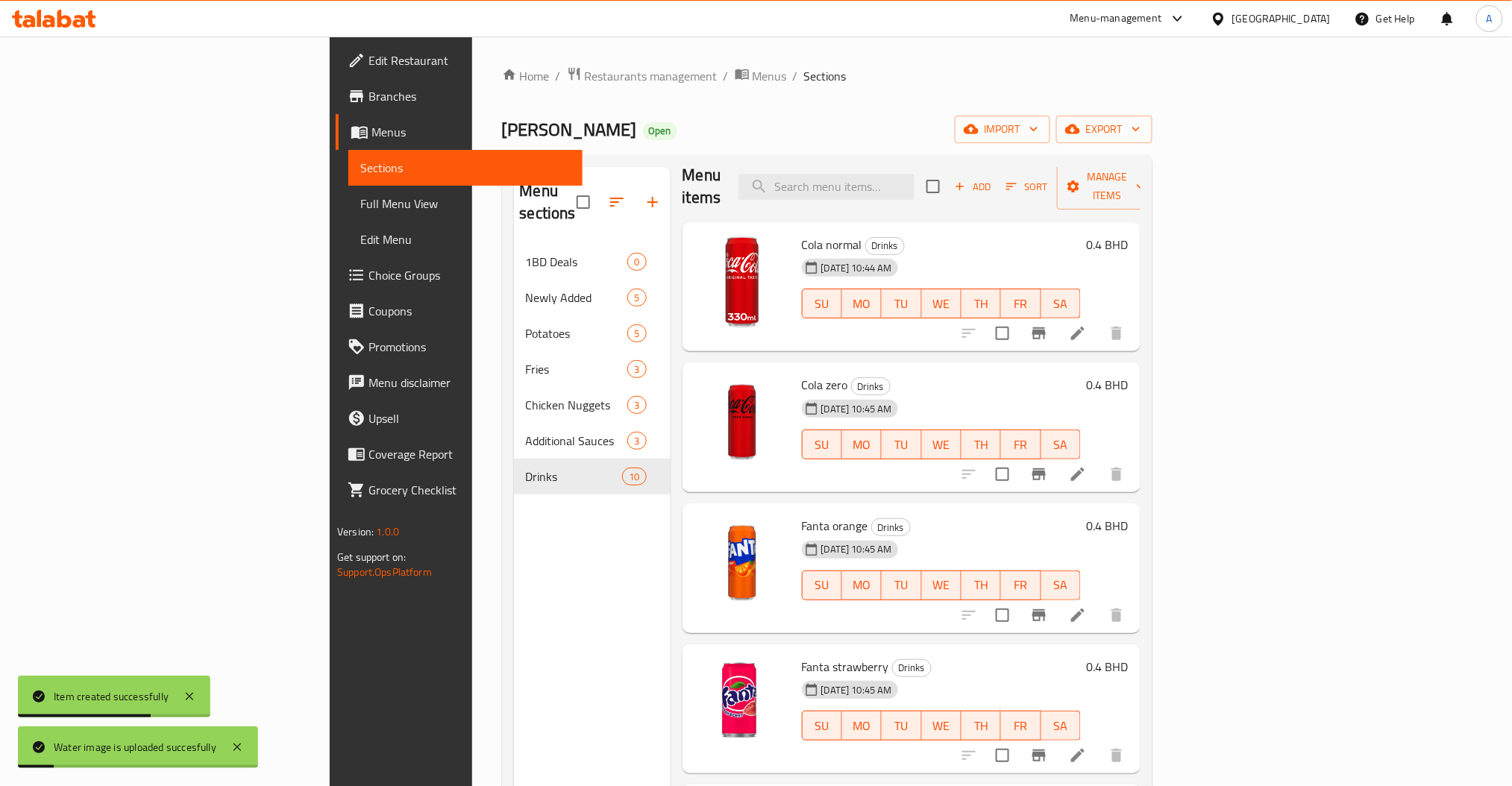
scroll to position [0, 0]
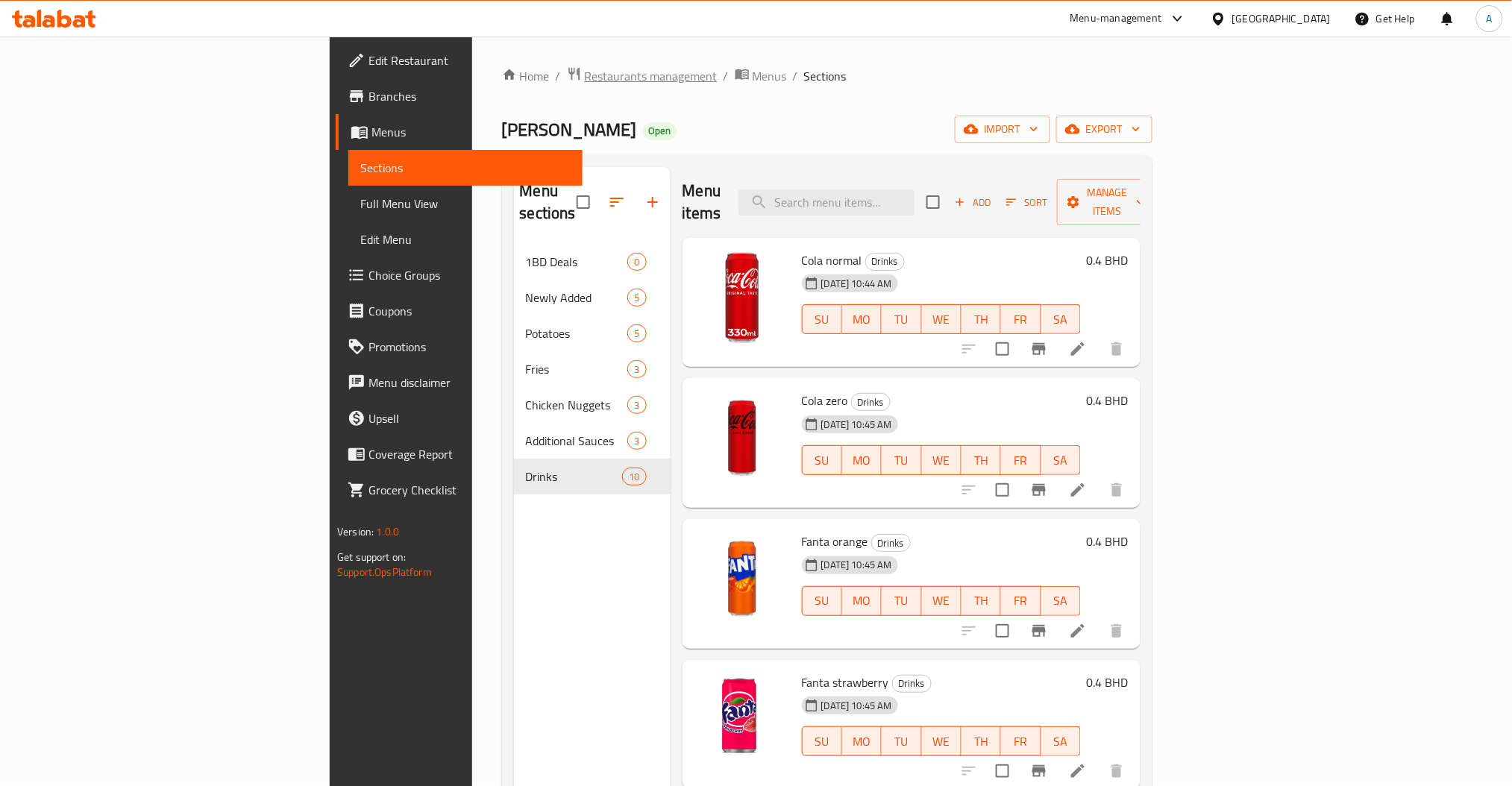
click at [585, 78] on span "Restaurants management" at bounding box center [650, 75] width 133 height 18
